Goal: Information Seeking & Learning: Learn about a topic

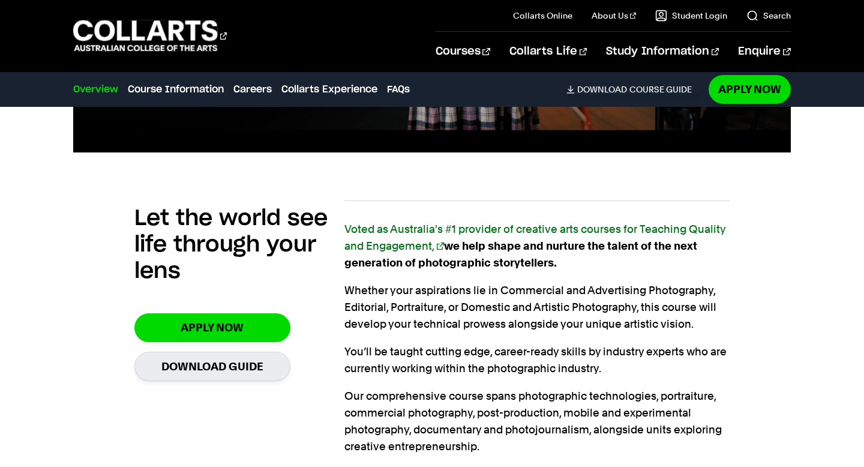
scroll to position [708, 0]
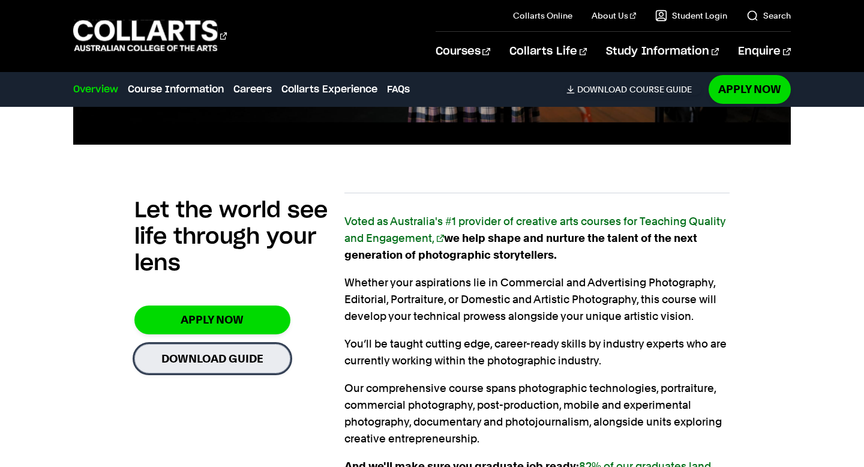
click at [261, 344] on link "Download Guide" at bounding box center [212, 358] width 156 height 29
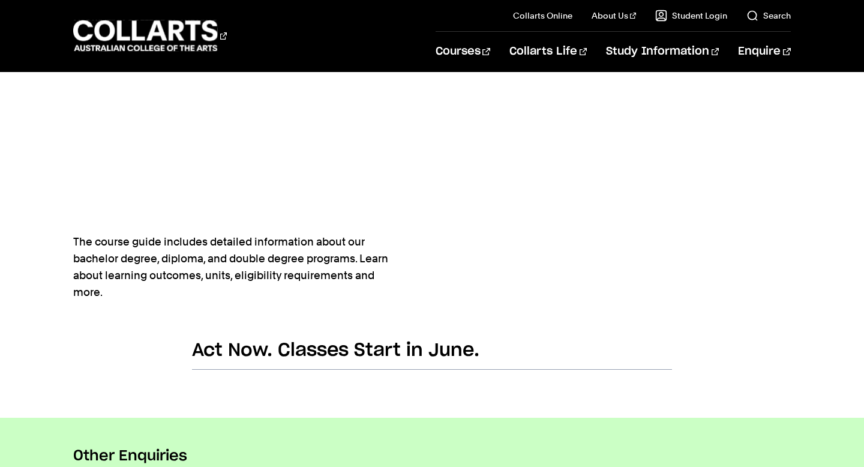
scroll to position [431, 0]
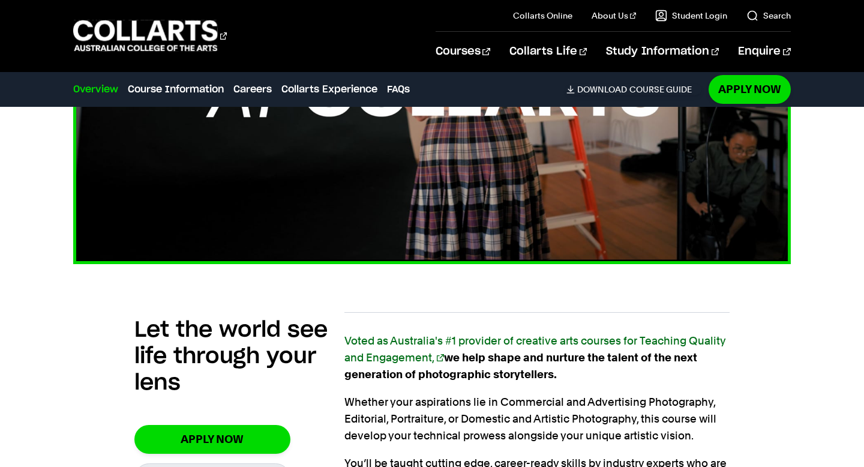
scroll to position [593, 0]
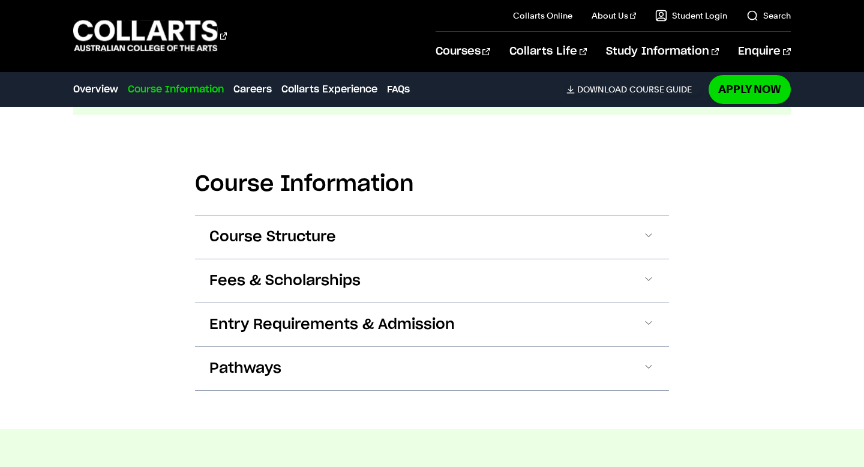
scroll to position [1405, 0]
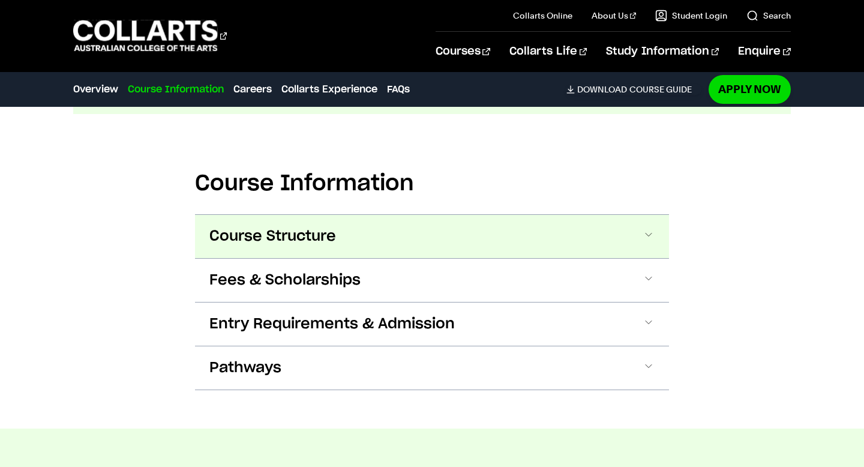
click at [428, 215] on button "Course Structure" at bounding box center [432, 236] width 474 height 43
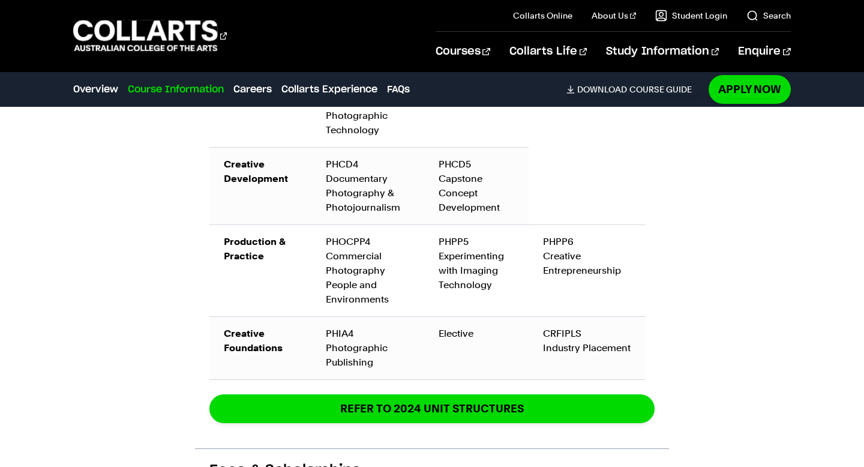
scroll to position [2181, 0]
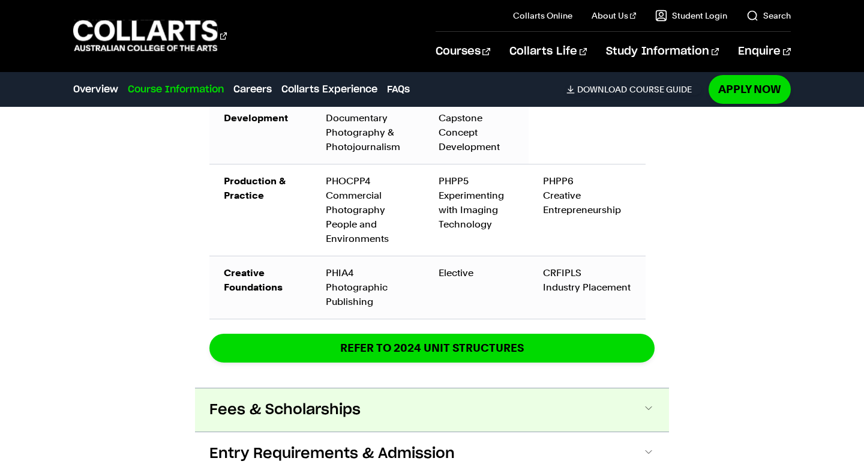
click at [411, 388] on button "Fees & Scholarships" at bounding box center [432, 409] width 474 height 43
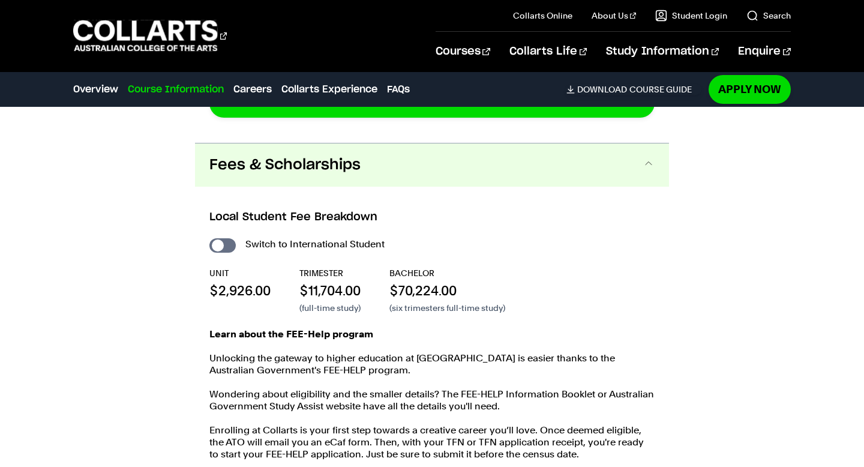
scroll to position [2437, 0]
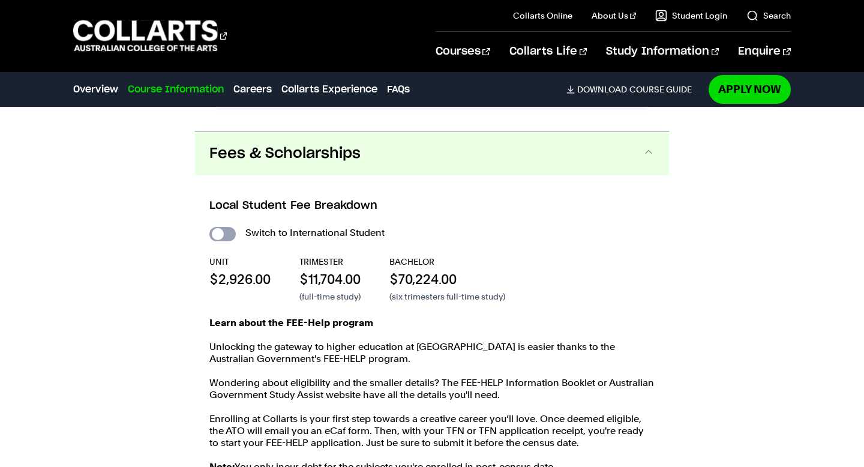
click at [223, 227] on input "International Student" at bounding box center [222, 234] width 26 height 14
checkbox input "true"
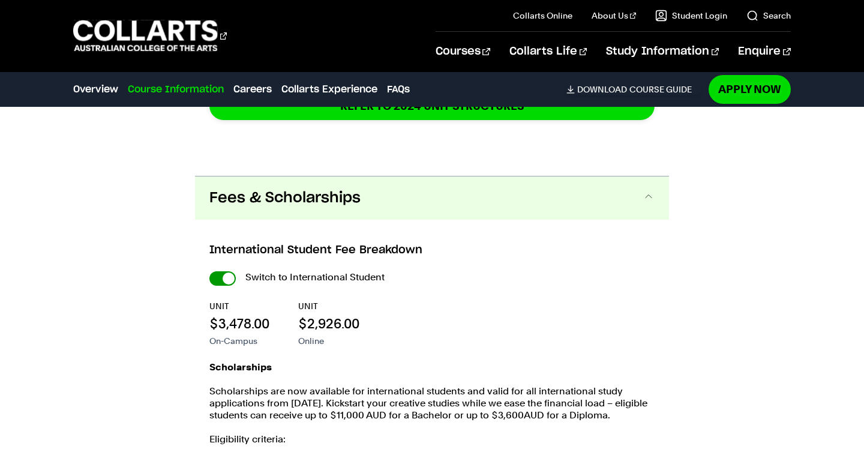
click at [224, 271] on input "International Student" at bounding box center [222, 278] width 26 height 14
checkbox input "false"
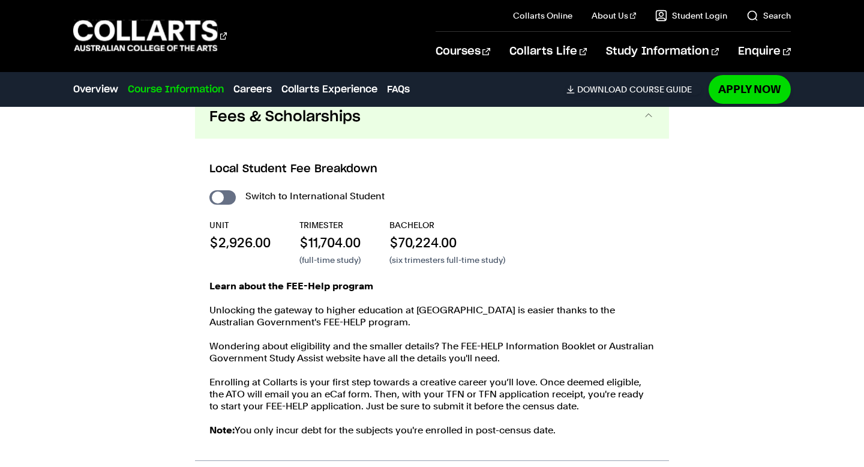
scroll to position [2515, 0]
